Goal: Find specific page/section: Find specific page/section

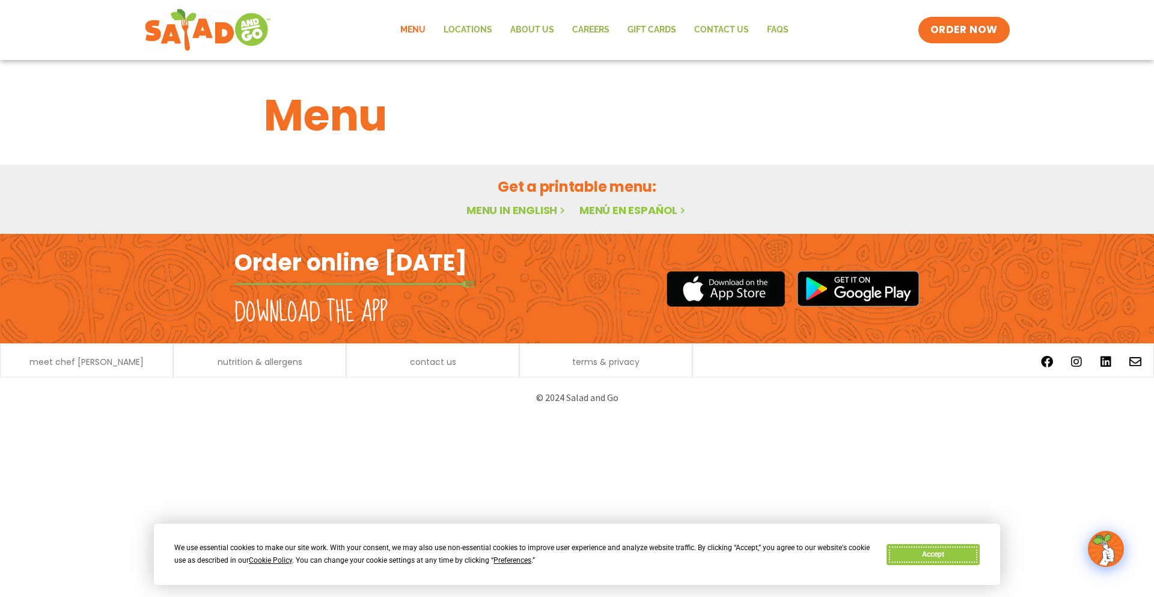
click at [919, 552] on button "Accept" at bounding box center [932, 554] width 93 height 21
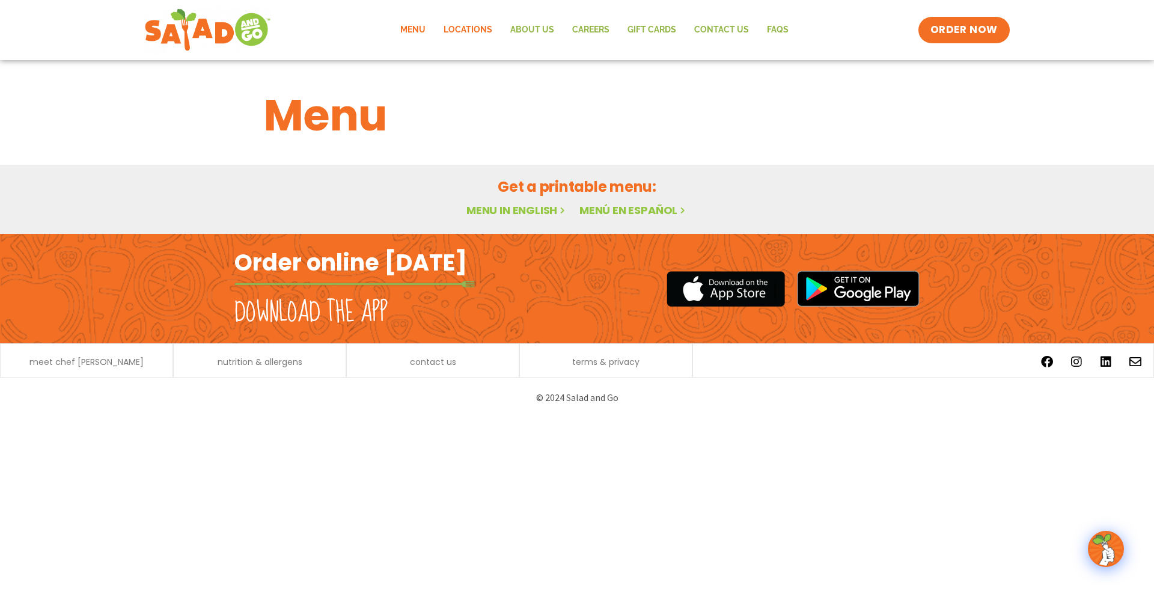
click at [462, 28] on link "Locations" at bounding box center [467, 30] width 67 height 28
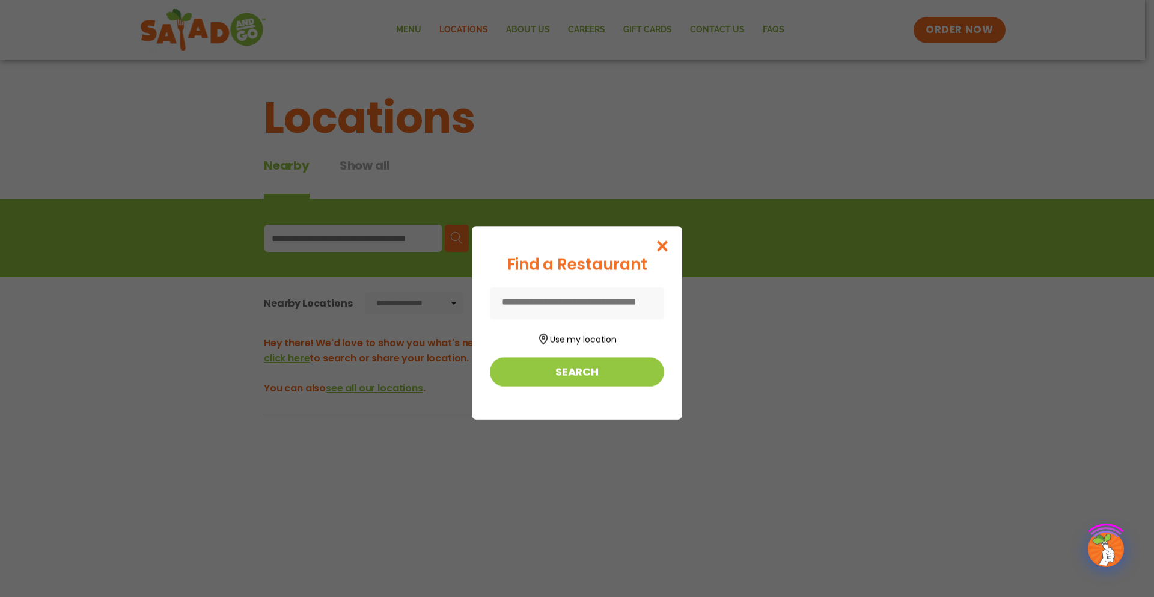
click at [419, 31] on div "Find a Restaurant Use my location Search" at bounding box center [577, 298] width 1154 height 597
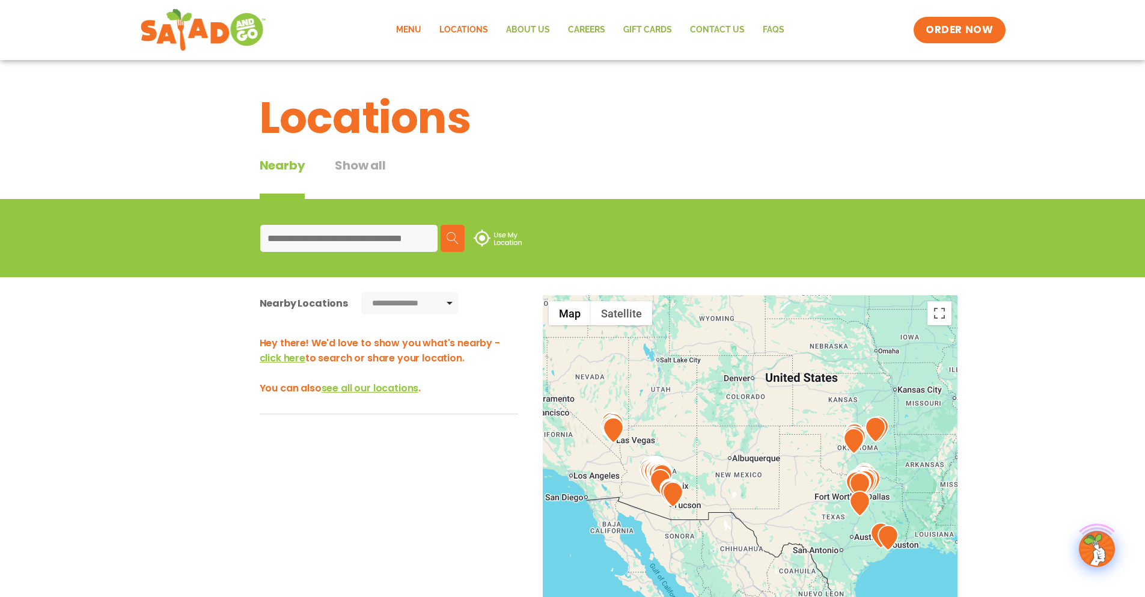
click at [421, 19] on link "Menu" at bounding box center [408, 30] width 43 height 28
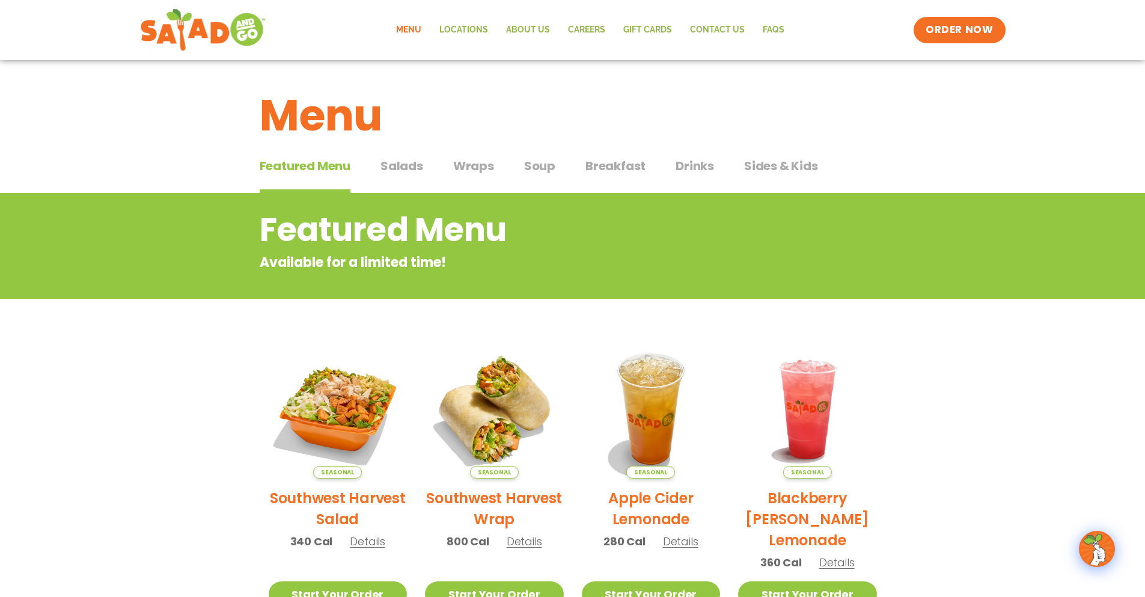
click at [396, 163] on span "Salads" at bounding box center [401, 166] width 43 height 18
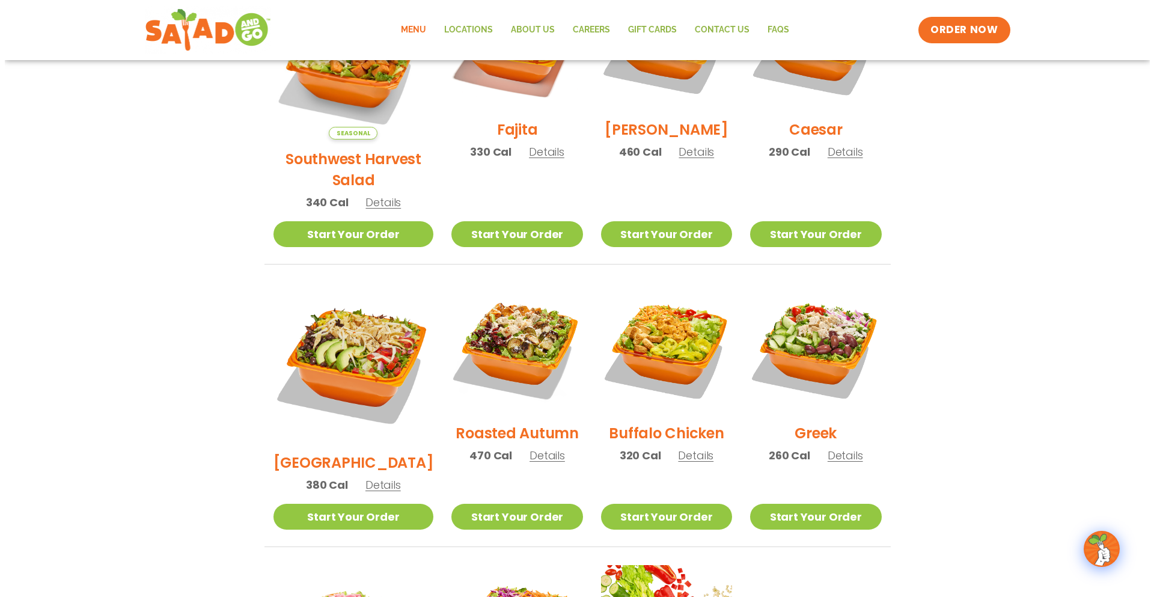
scroll to position [421, 0]
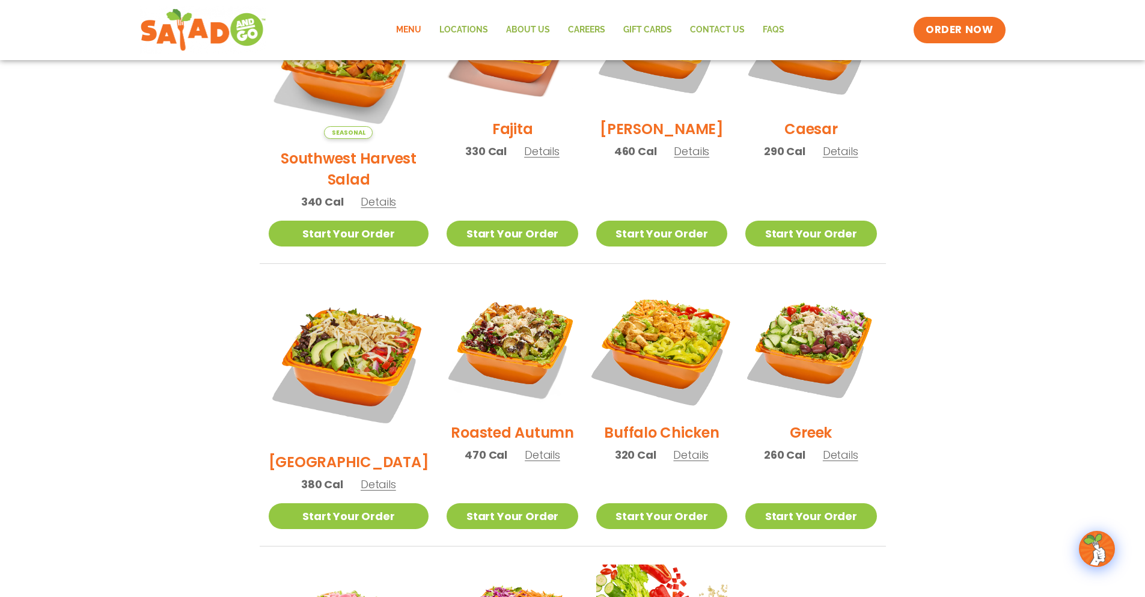
click at [634, 300] on img at bounding box center [662, 347] width 154 height 154
